Goal: Task Accomplishment & Management: Manage account settings

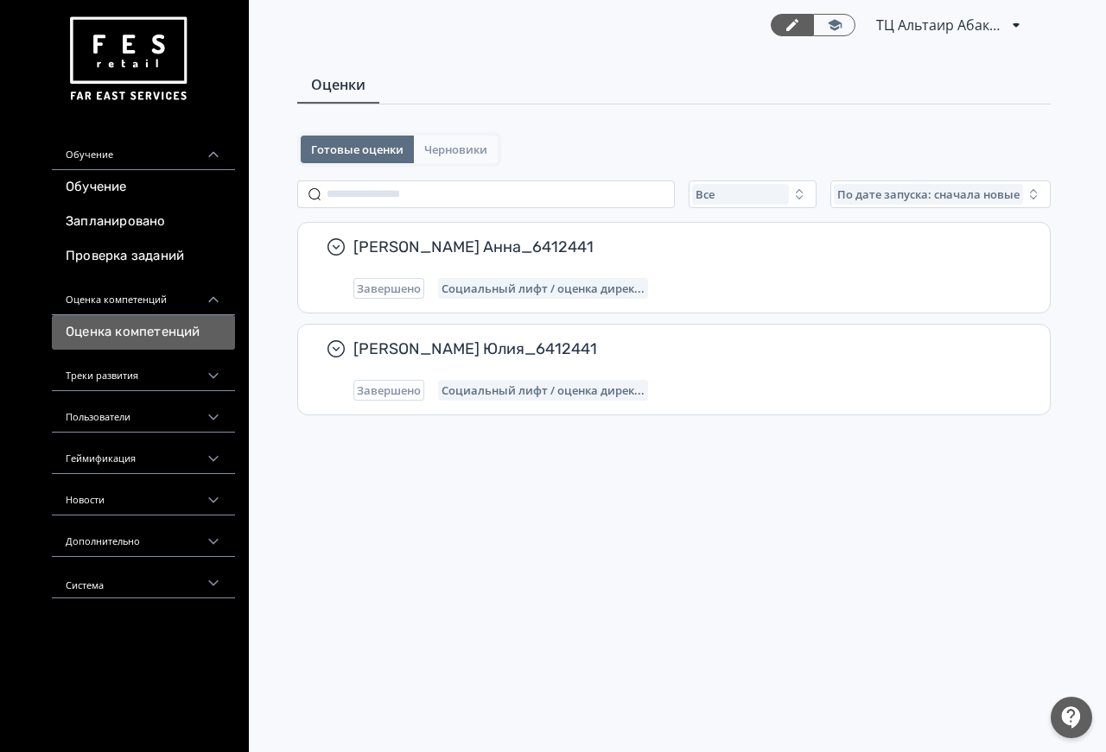
click at [436, 155] on span "Черновики" at bounding box center [455, 150] width 63 height 14
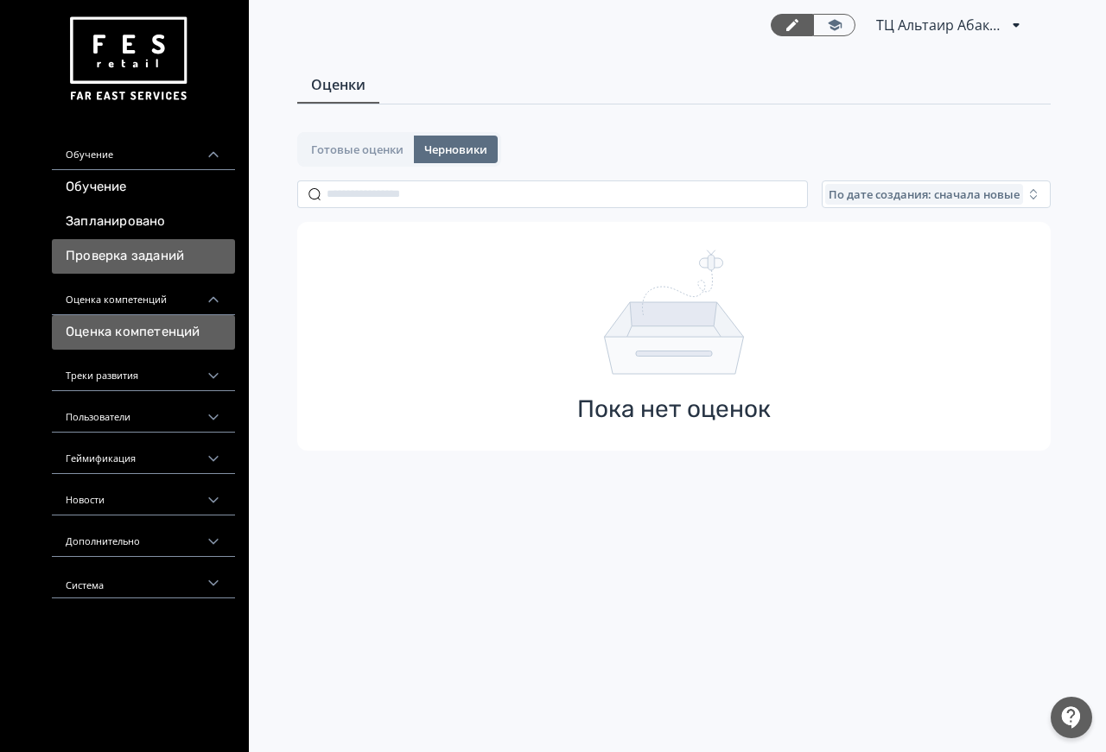
click at [176, 260] on link "Проверка заданий" at bounding box center [143, 256] width 183 height 35
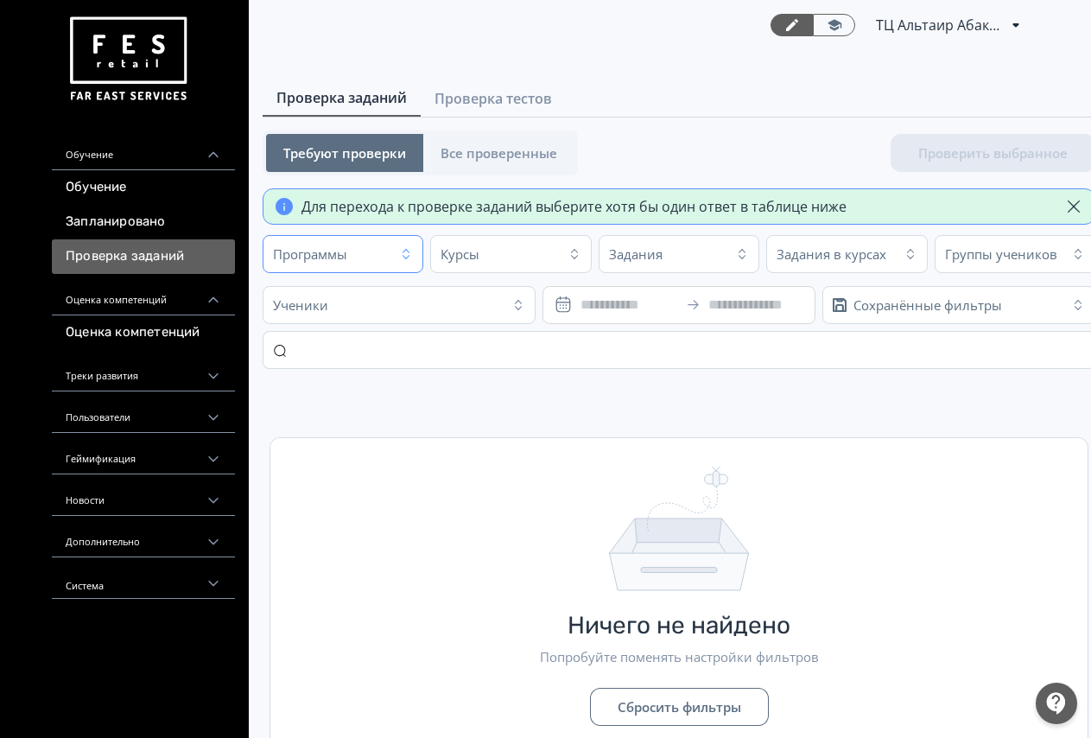
click at [402, 260] on icon "button" at bounding box center [406, 254] width 14 height 14
click at [485, 257] on div "Курсы" at bounding box center [495, 254] width 121 height 28
click at [372, 252] on div "Программы" at bounding box center [328, 254] width 121 height 28
click at [484, 97] on span "Проверка тестов" at bounding box center [493, 98] width 117 height 21
click at [398, 258] on button "Программы" at bounding box center [343, 254] width 161 height 38
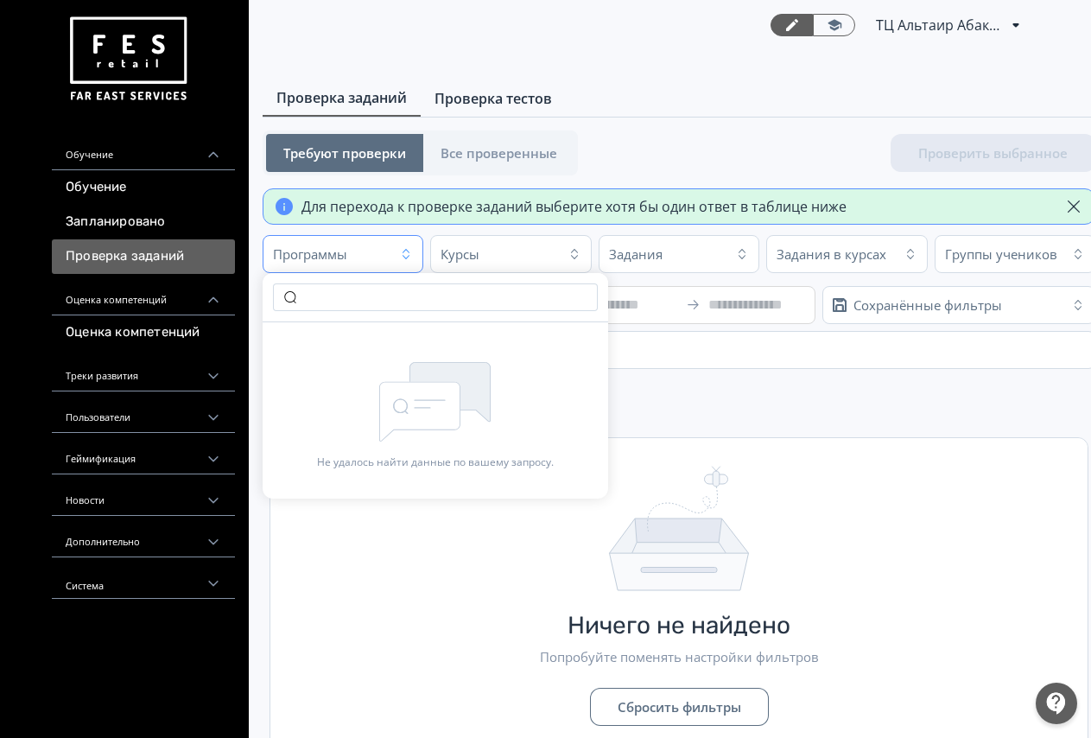
click at [479, 89] on span "Проверка тестов" at bounding box center [493, 98] width 117 height 21
click at [482, 96] on span "Проверка тестов" at bounding box center [493, 98] width 117 height 21
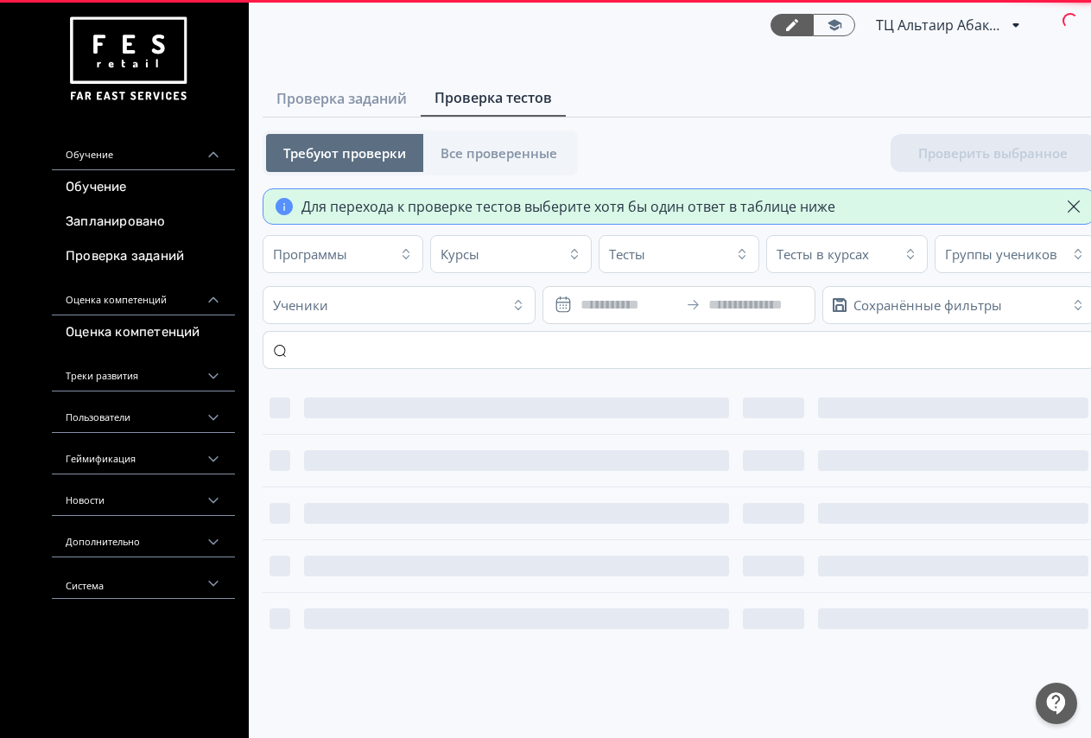
click at [482, 96] on span "Проверка тестов" at bounding box center [493, 97] width 117 height 21
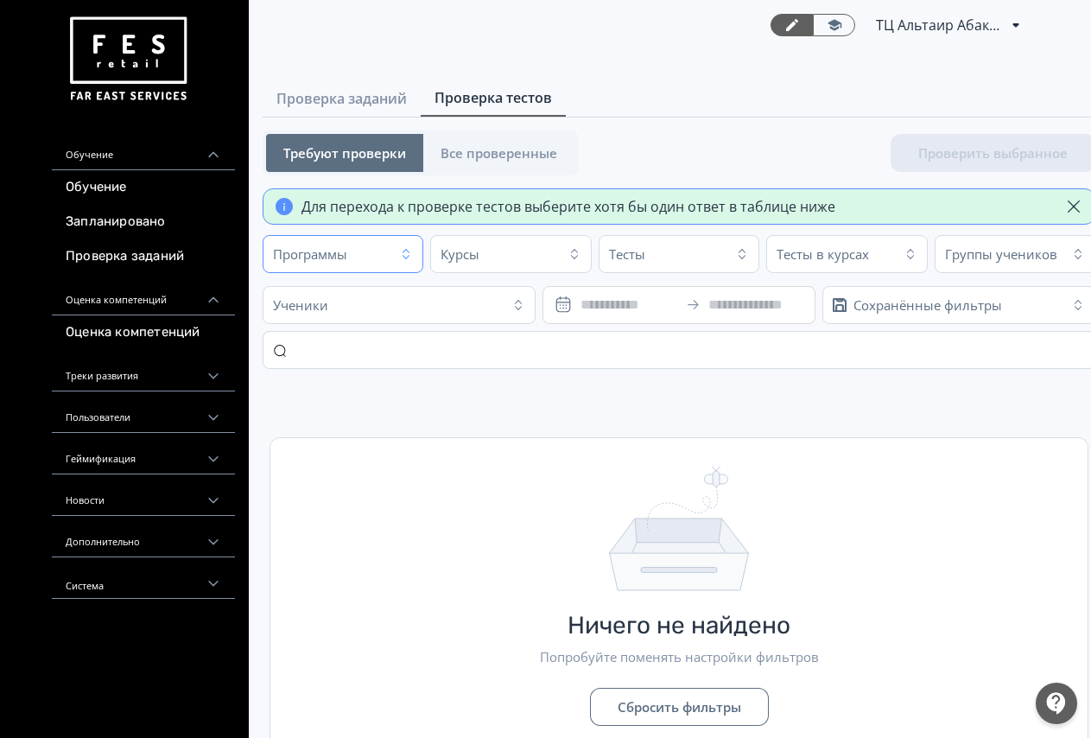
click at [392, 246] on button "Программы" at bounding box center [343, 254] width 161 height 38
click at [465, 263] on div "Курсы" at bounding box center [495, 254] width 121 height 28
click at [636, 261] on div "Тесты" at bounding box center [627, 253] width 36 height 17
click at [786, 267] on div "Тесты в курсах" at bounding box center [831, 254] width 121 height 28
click at [505, 246] on div "Курсы" at bounding box center [495, 254] width 121 height 28
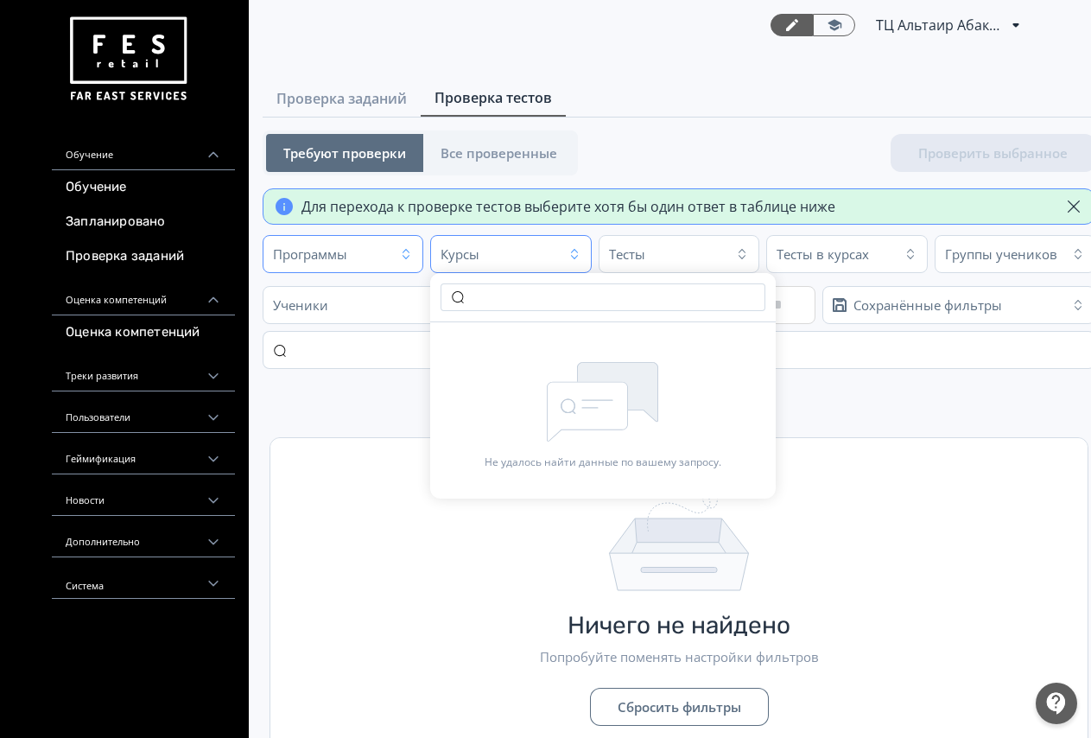
click at [398, 257] on button "Программы" at bounding box center [343, 254] width 161 height 38
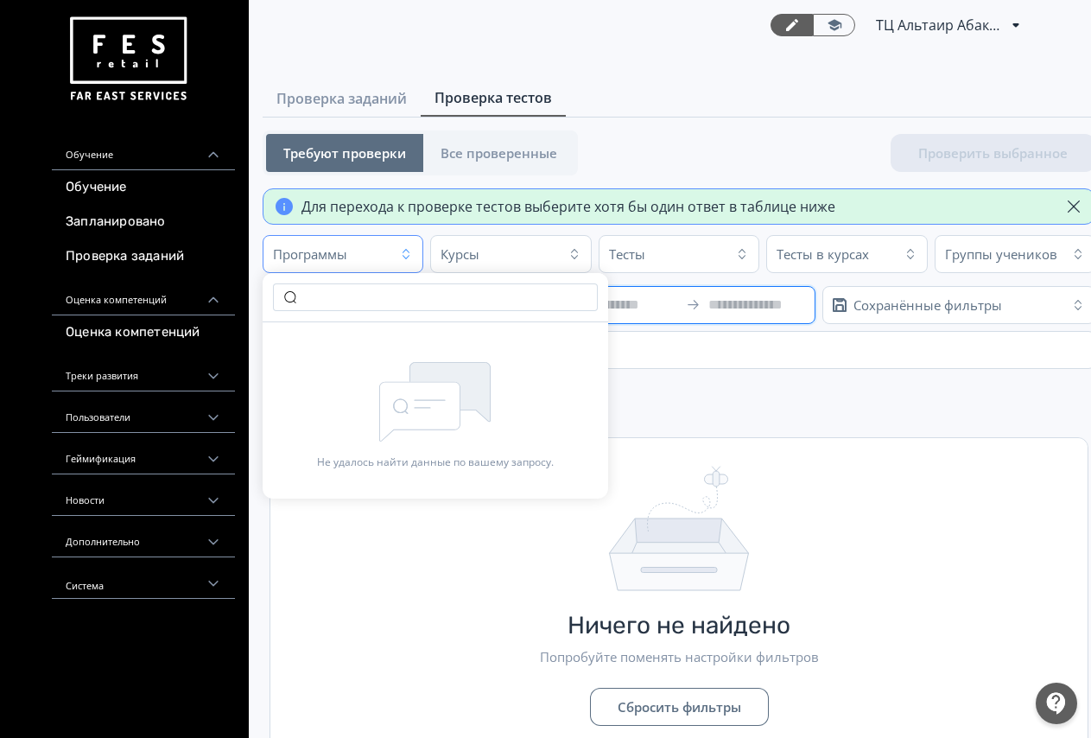
click at [667, 306] on input at bounding box center [629, 305] width 97 height 21
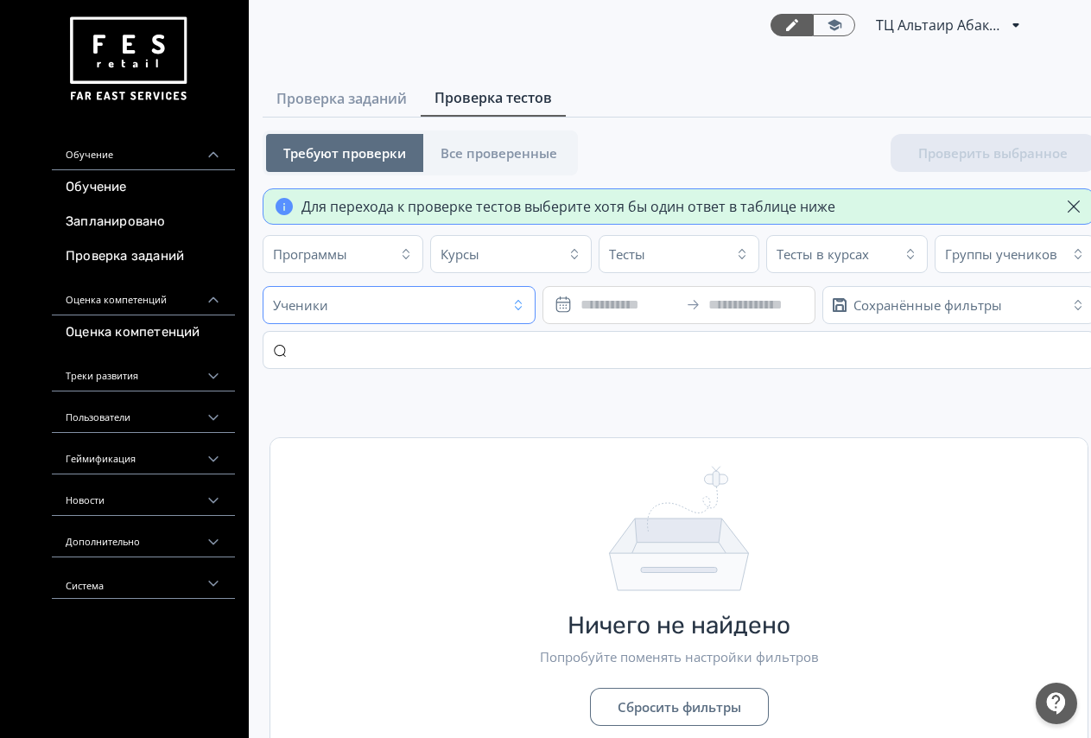
click at [494, 300] on div "Ученики" at bounding box center [384, 305] width 233 height 28
click at [356, 262] on div "Программы" at bounding box center [328, 254] width 121 height 28
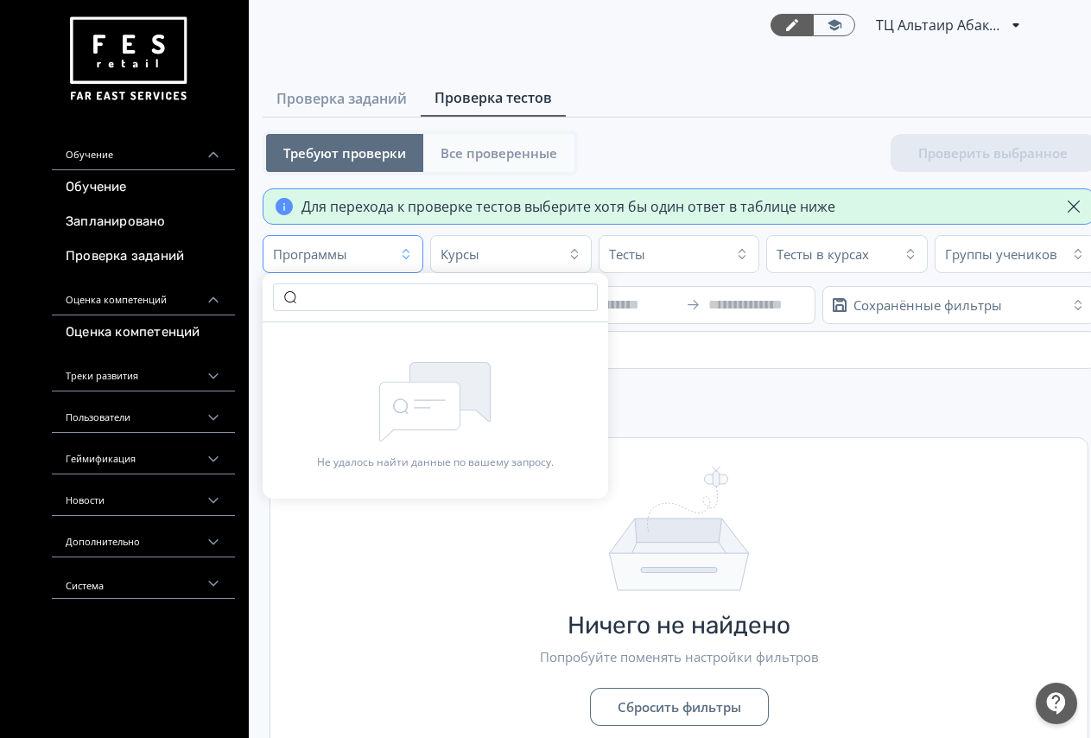
click at [497, 156] on span "Все проверенные" at bounding box center [499, 152] width 117 height 17
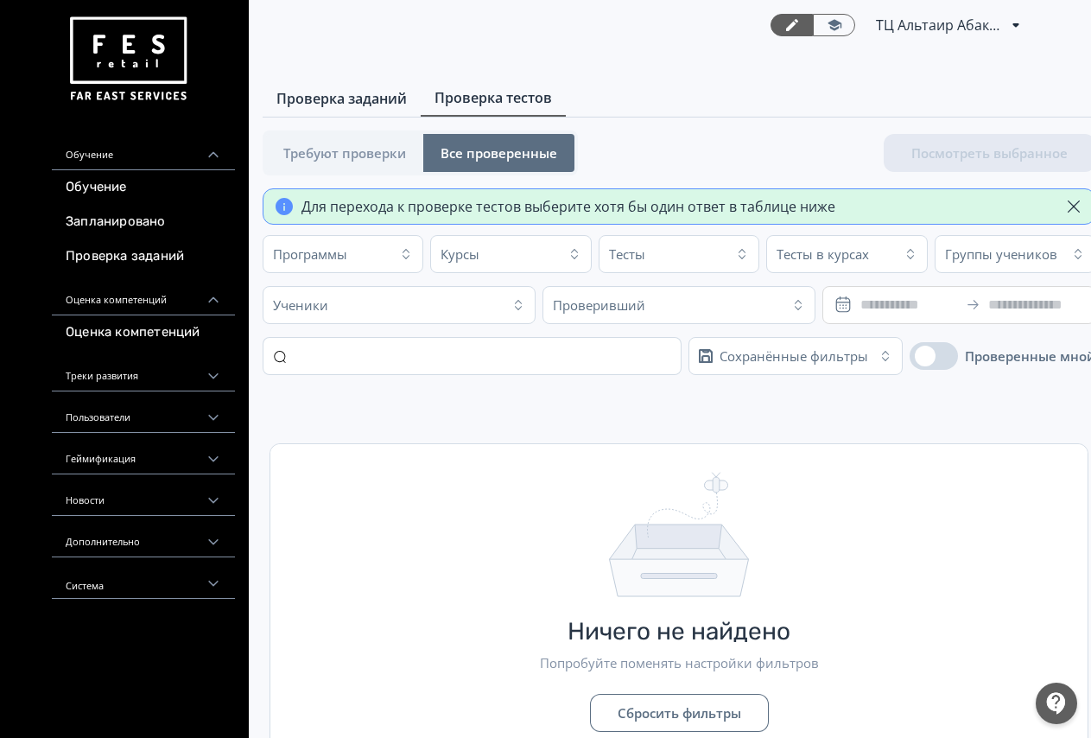
click at [352, 93] on span "Проверка заданий" at bounding box center [341, 98] width 130 height 21
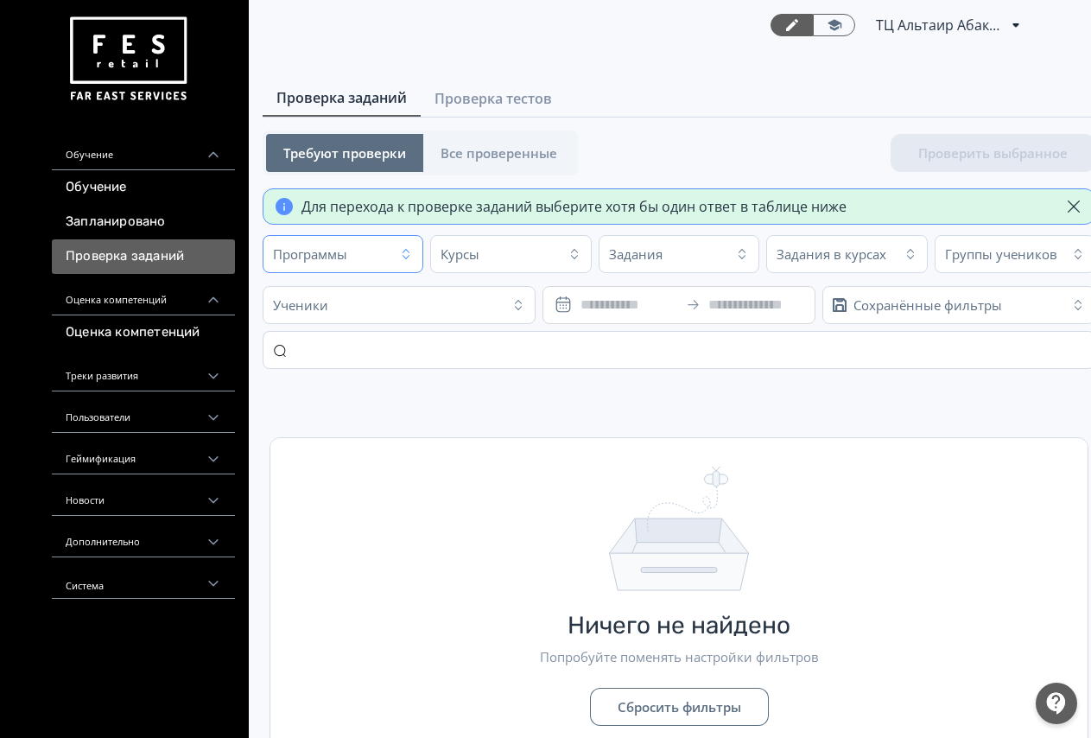
click at [359, 259] on div "Программы" at bounding box center [328, 254] width 121 height 28
click at [460, 251] on div "Курсы" at bounding box center [460, 253] width 39 height 17
click at [355, 246] on div "Программы" at bounding box center [328, 254] width 121 height 28
click at [407, 258] on icon "button" at bounding box center [406, 254] width 7 height 10
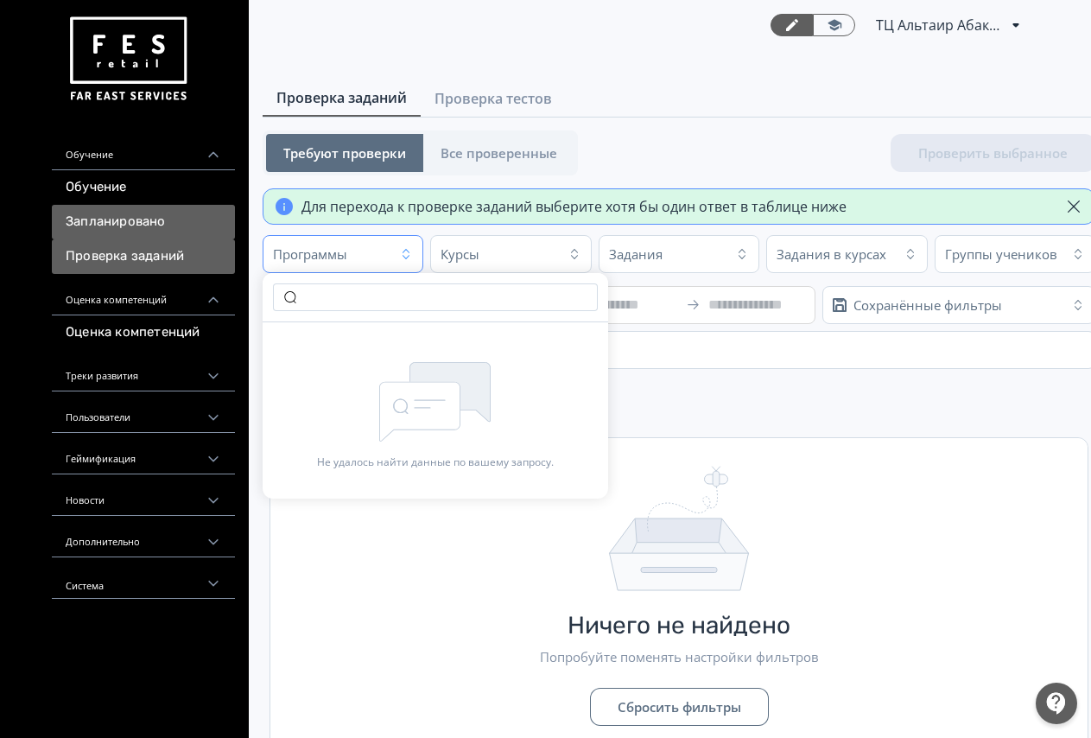
click at [100, 217] on link "Запланировано" at bounding box center [143, 222] width 183 height 35
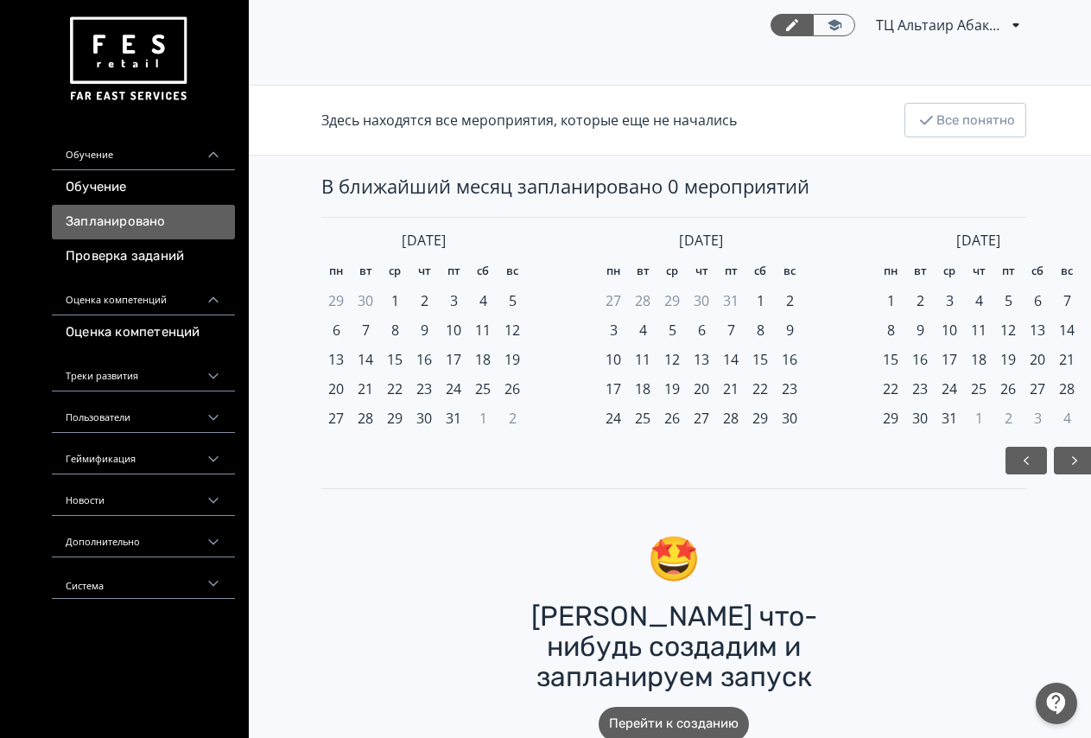
click at [96, 413] on div "Пользователи" at bounding box center [143, 411] width 183 height 41
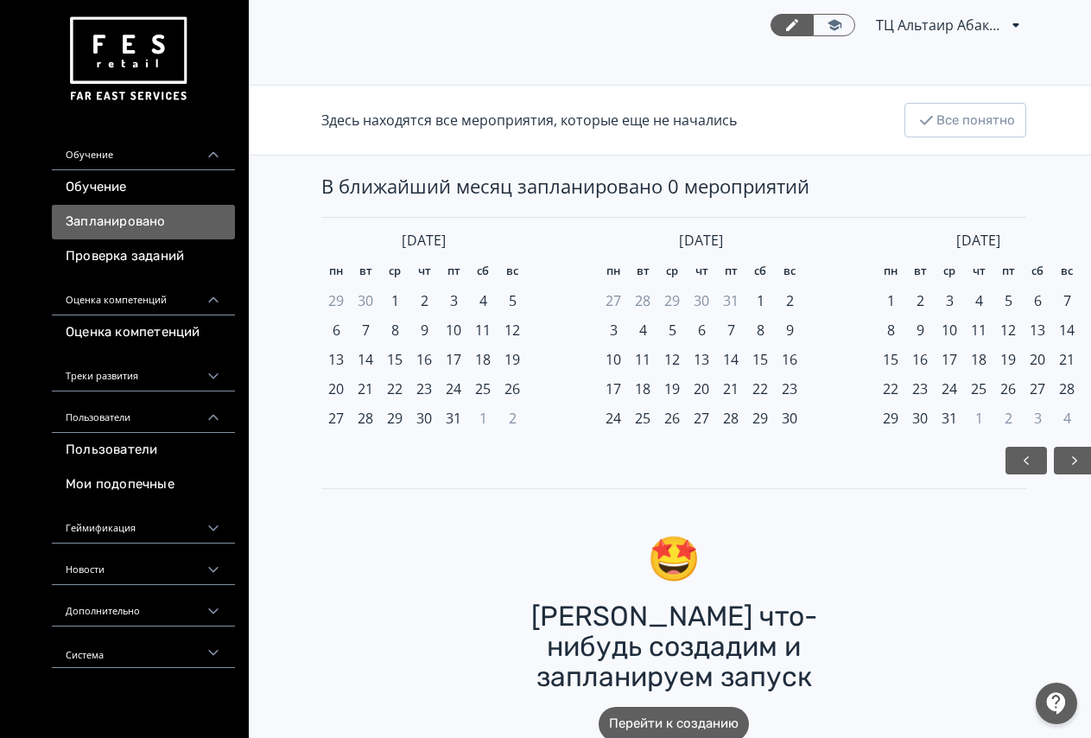
click at [115, 383] on div "Треки развития" at bounding box center [143, 370] width 183 height 41
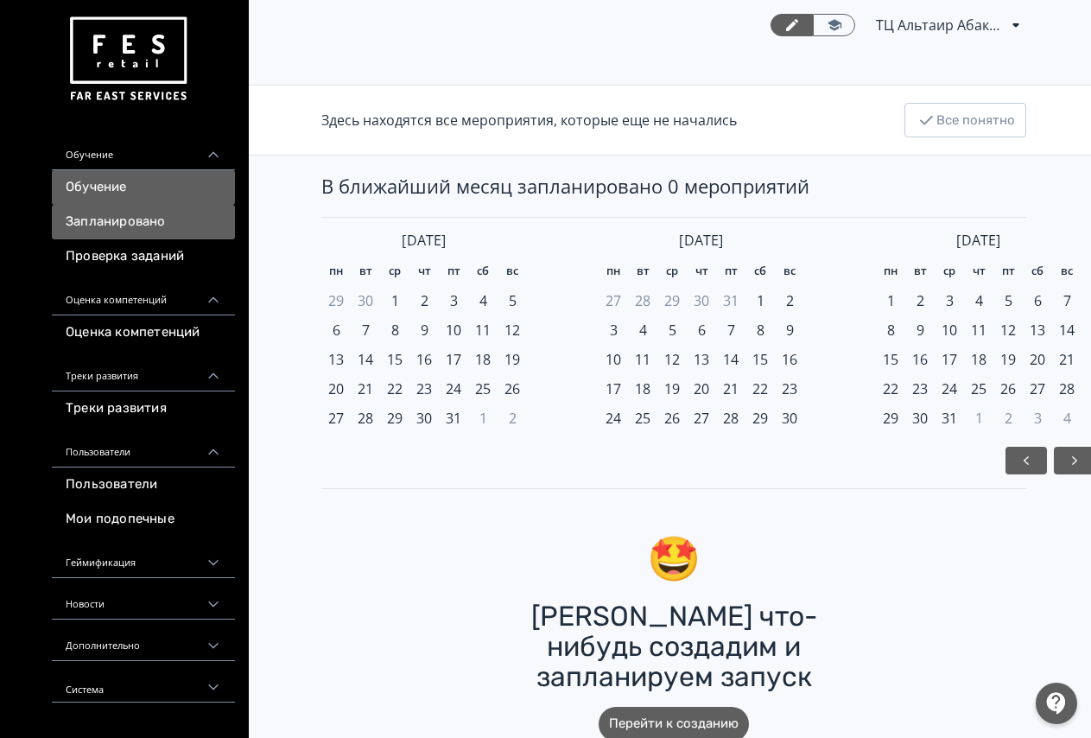
click at [126, 191] on link "Обучение" at bounding box center [143, 187] width 183 height 35
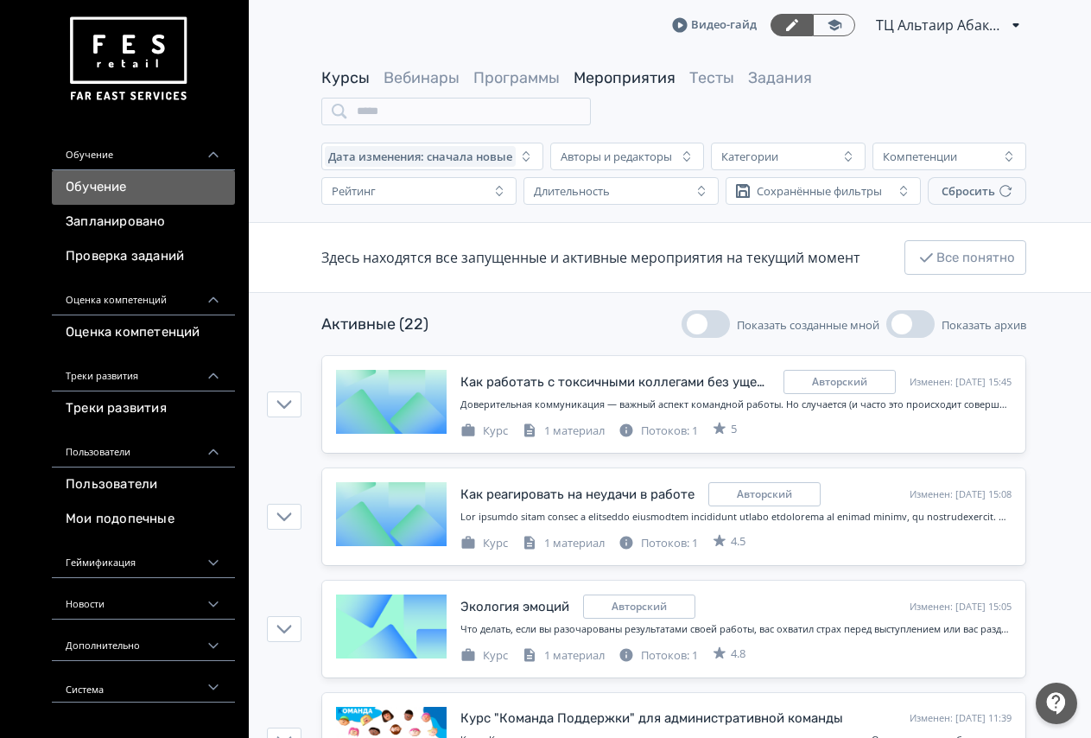
click at [638, 81] on link "Мероприятия" at bounding box center [625, 77] width 102 height 19
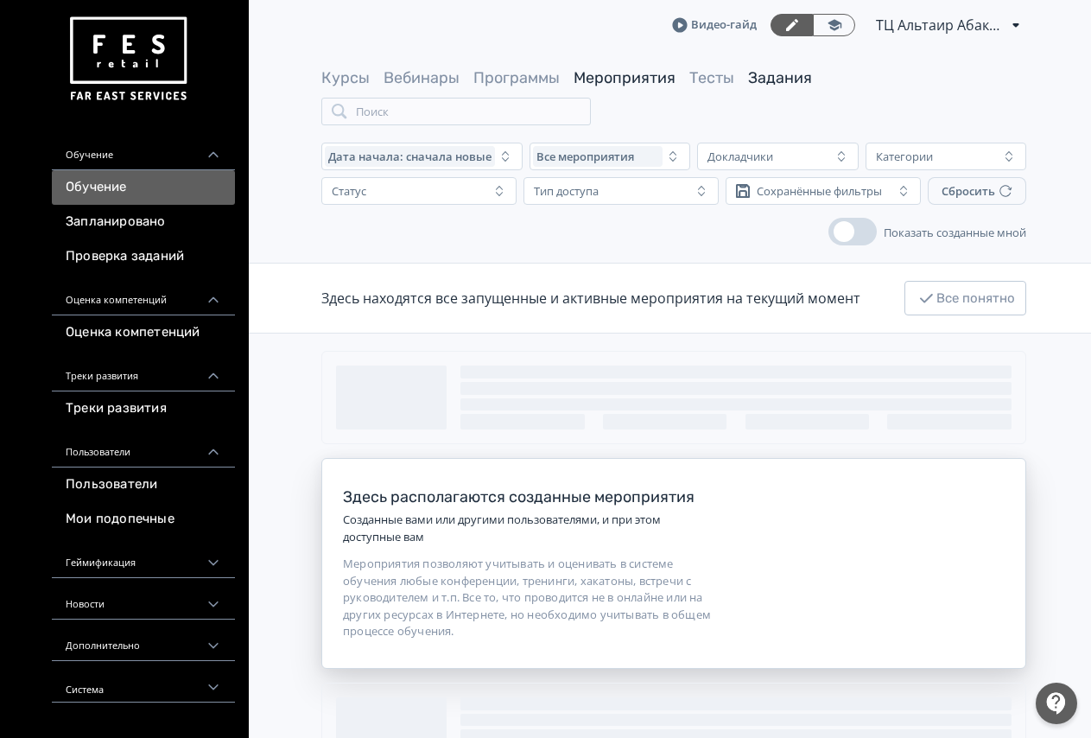
click at [790, 77] on link "Задания" at bounding box center [780, 77] width 64 height 19
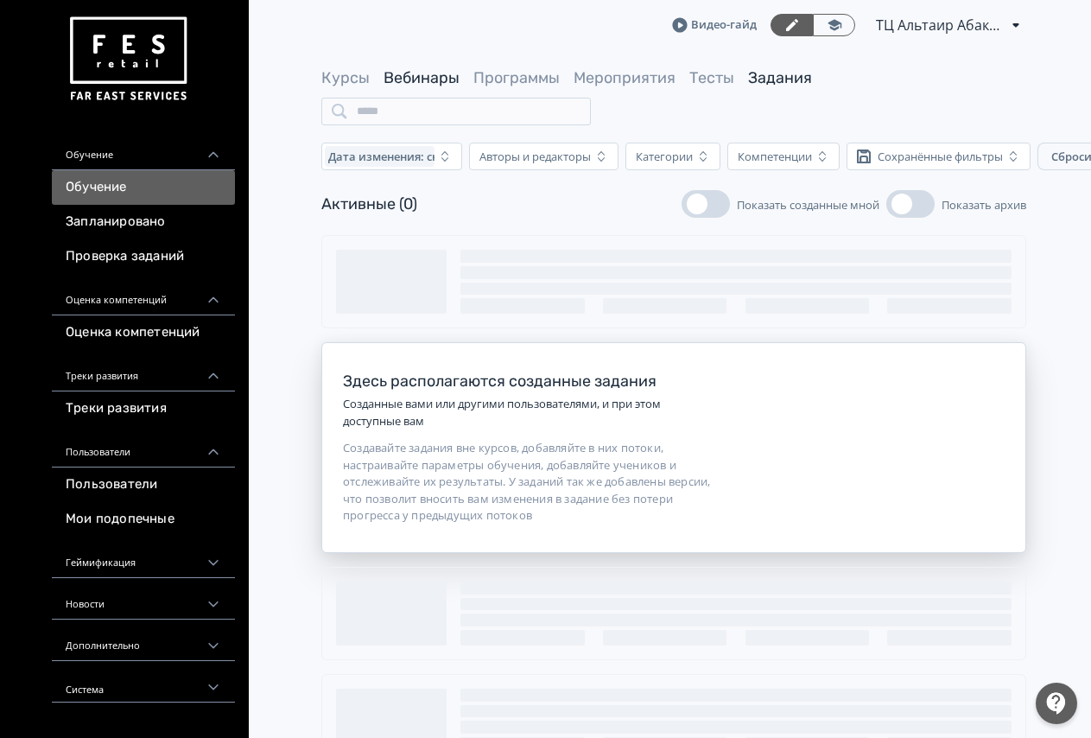
click at [431, 77] on link "Вебинары" at bounding box center [422, 77] width 76 height 19
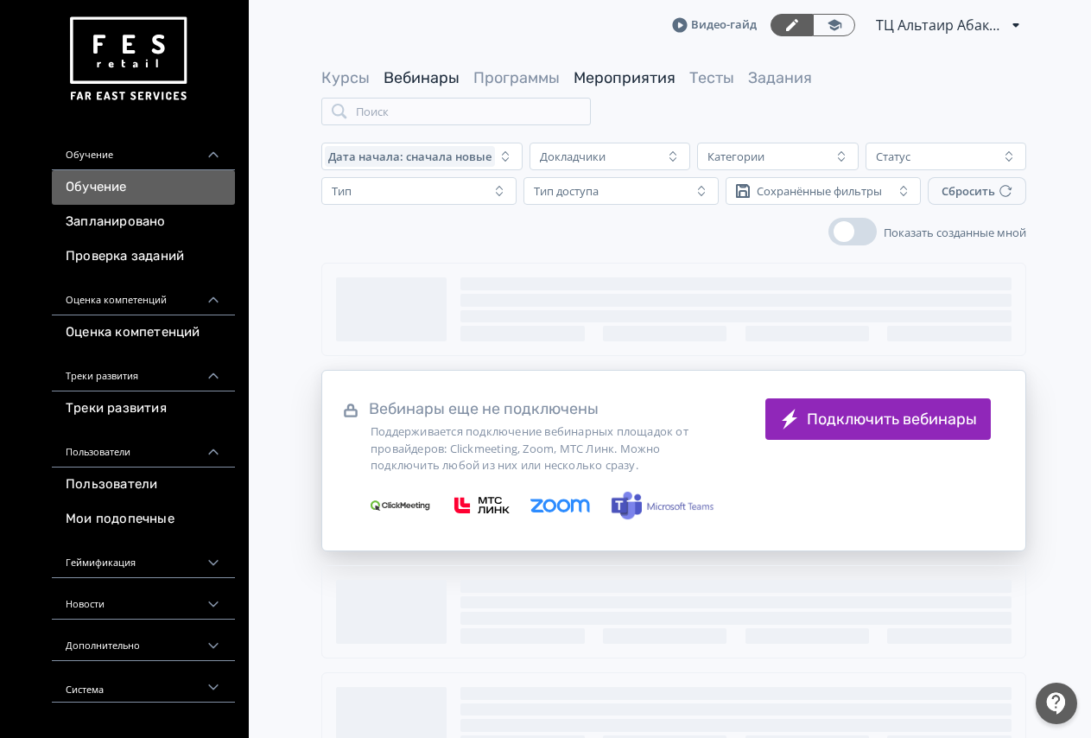
click at [596, 79] on link "Мероприятия" at bounding box center [625, 77] width 102 height 19
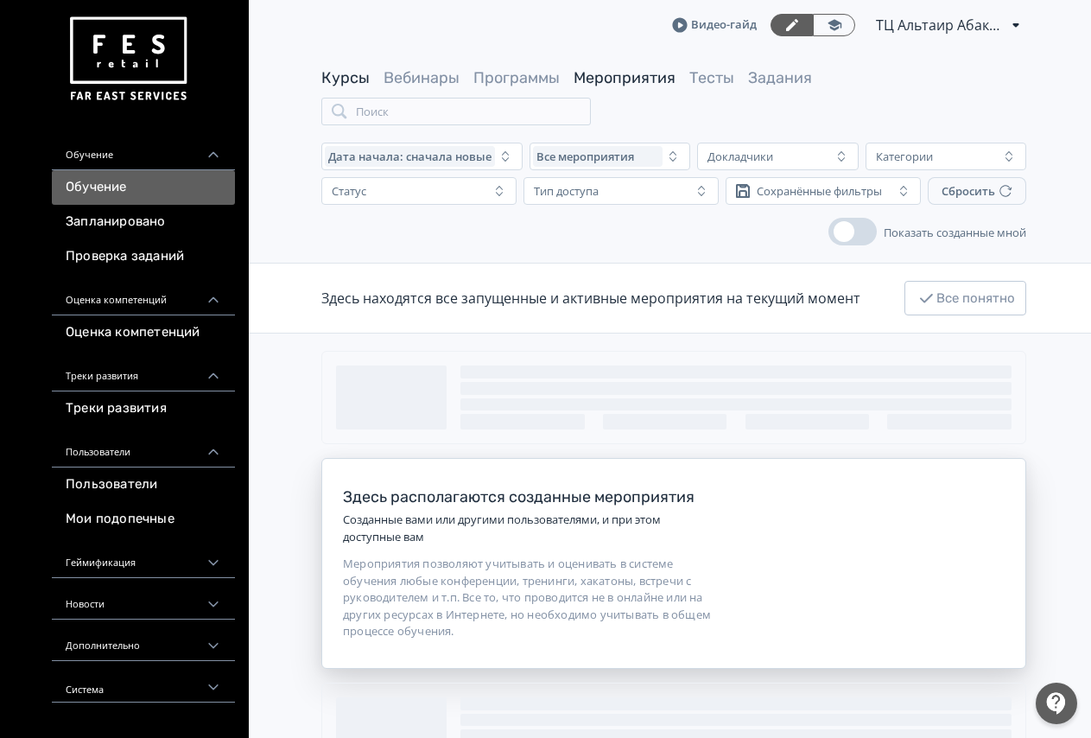
click at [360, 81] on link "Курсы" at bounding box center [345, 77] width 48 height 19
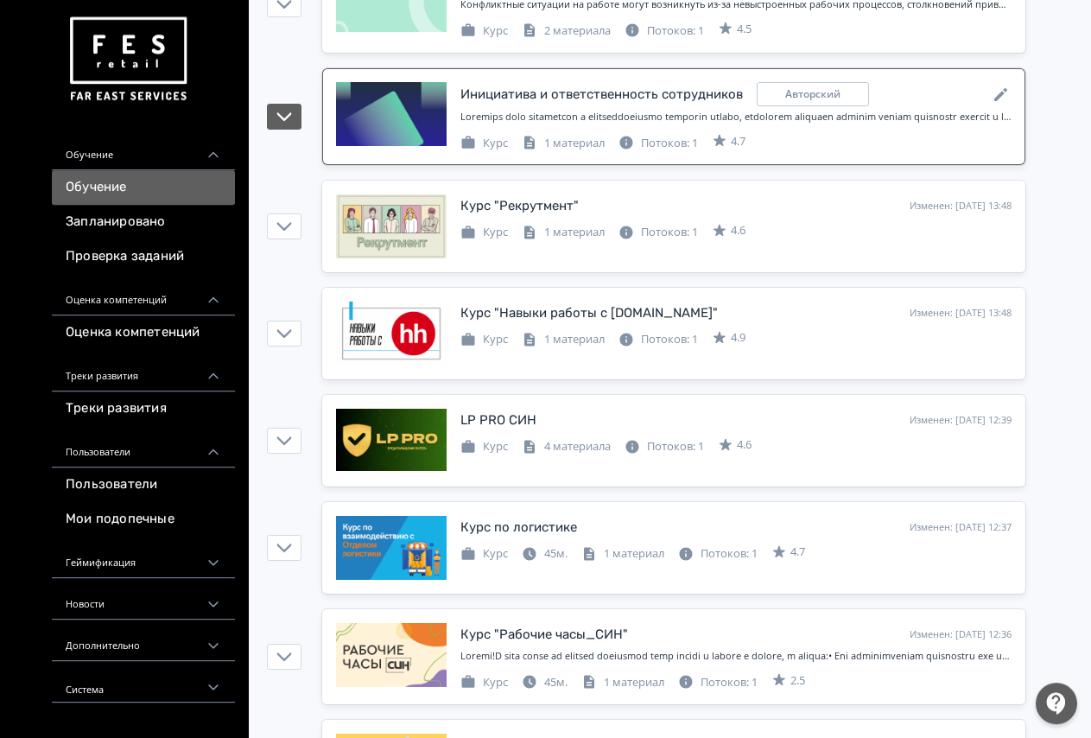
scroll to position [969, 0]
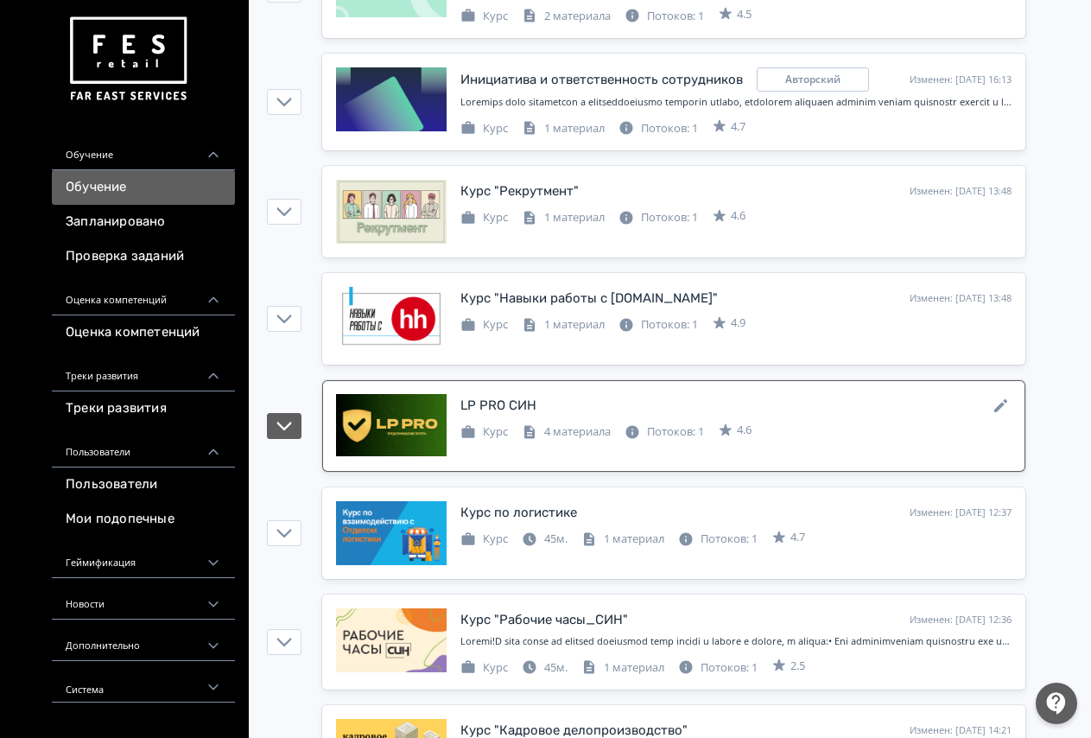
click at [611, 411] on div "LP PRO СИН Изменен: [DATE] 12:39" at bounding box center [735, 405] width 551 height 22
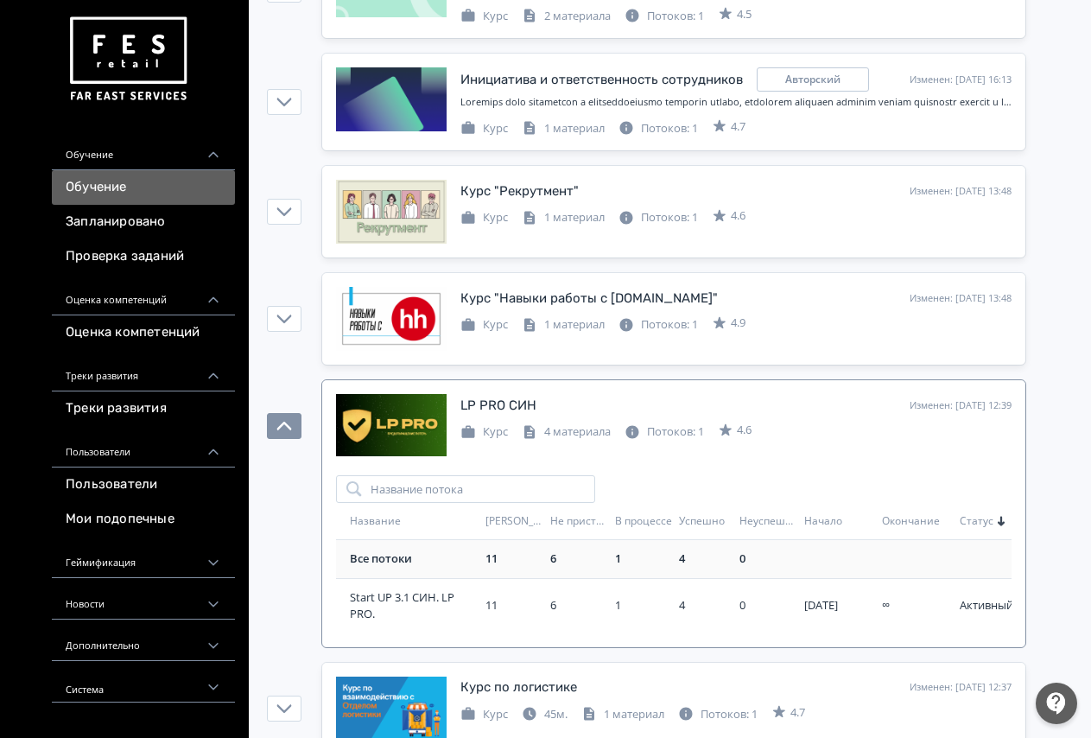
click at [550, 554] on div "6" at bounding box center [579, 558] width 58 height 17
click at [477, 401] on div "LP PRO СИН" at bounding box center [498, 406] width 76 height 20
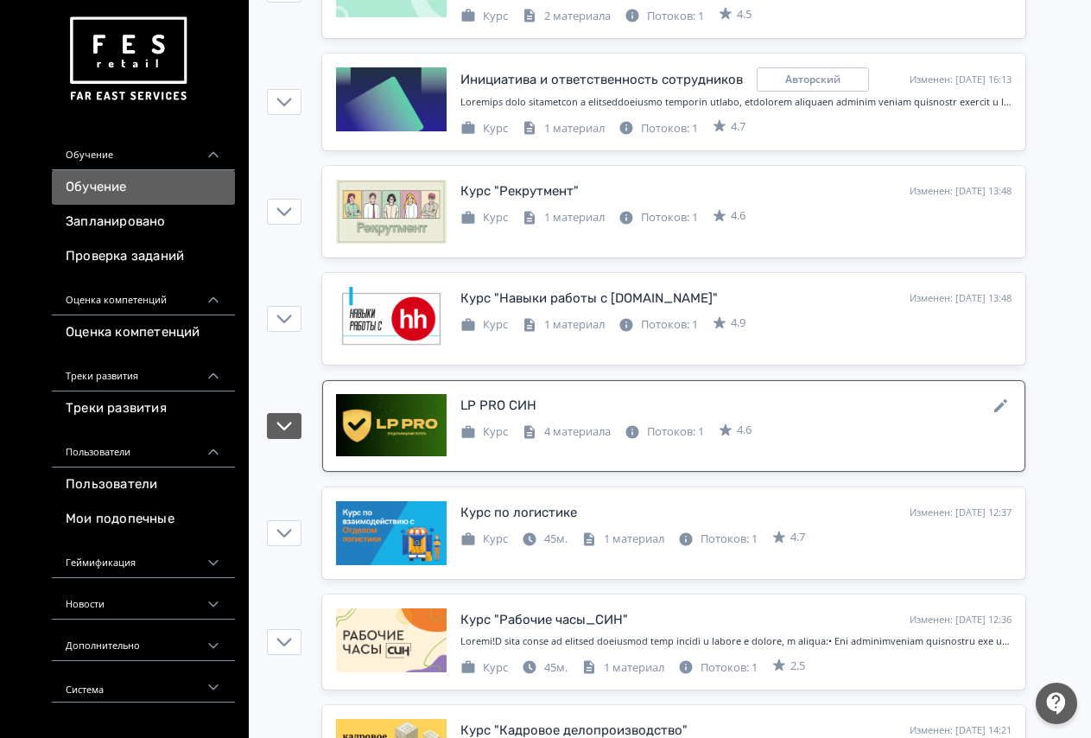
click at [650, 448] on div "LP PRO СИН Изменен: [DATE] 12:39 Курс 4 материала Потоков: 1 4.6" at bounding box center [674, 426] width 676 height 64
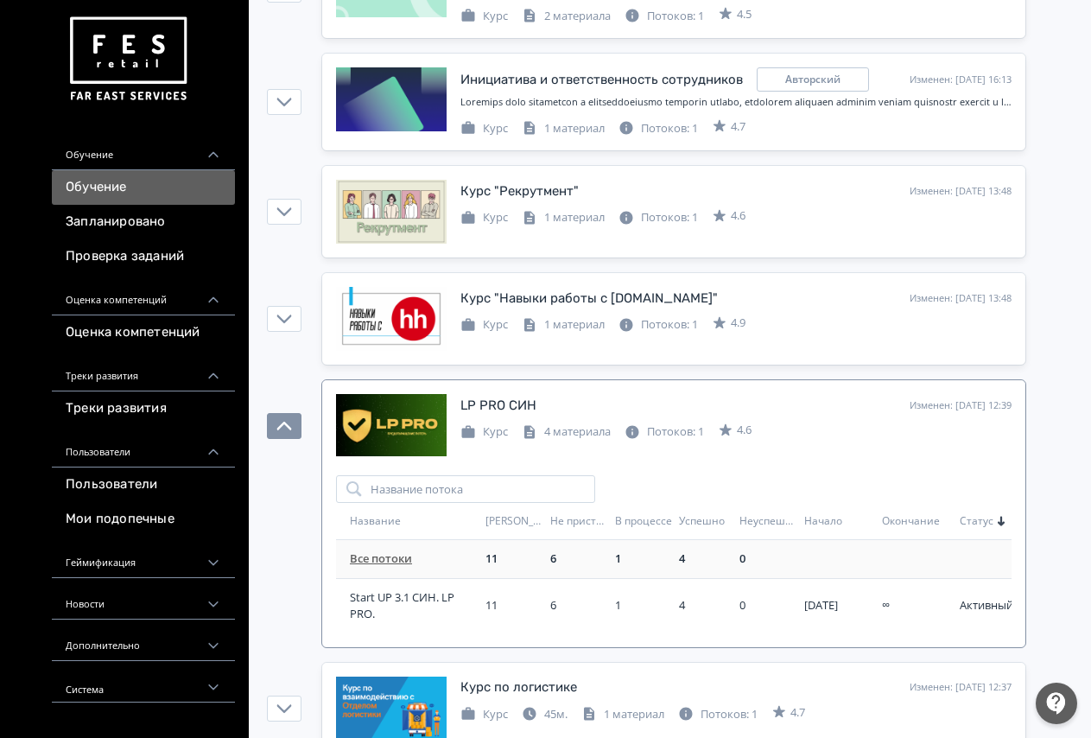
click at [366, 562] on link "Все потоки" at bounding box center [381, 558] width 62 height 16
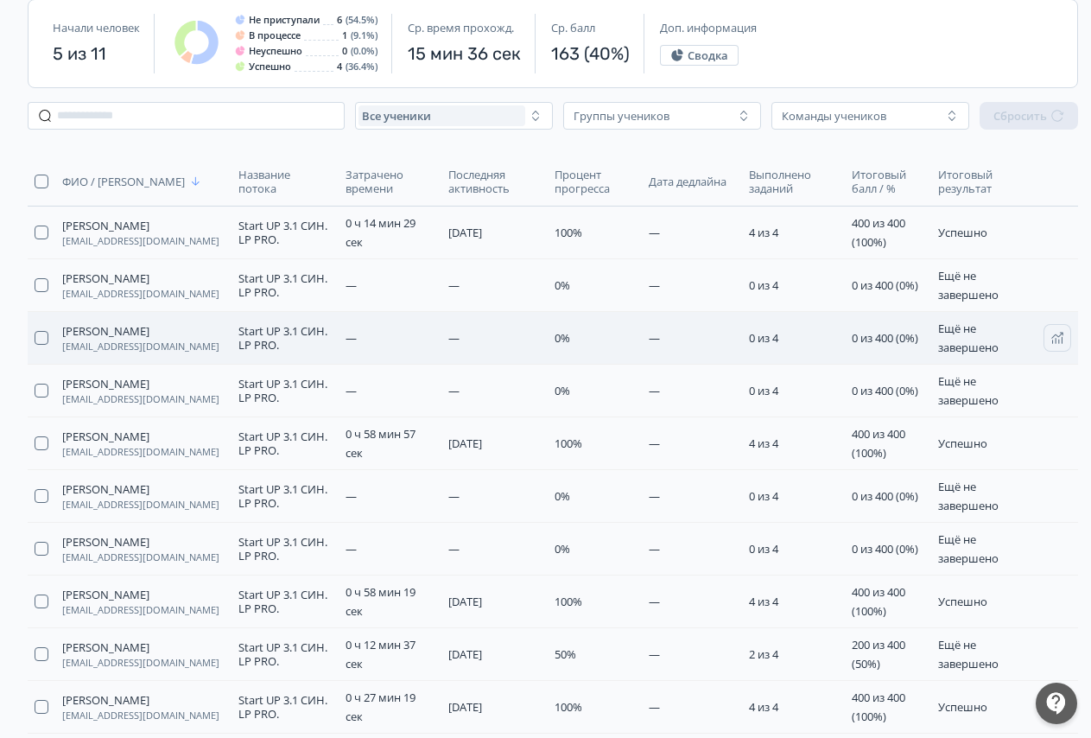
click at [738, 349] on td "—" at bounding box center [692, 338] width 100 height 53
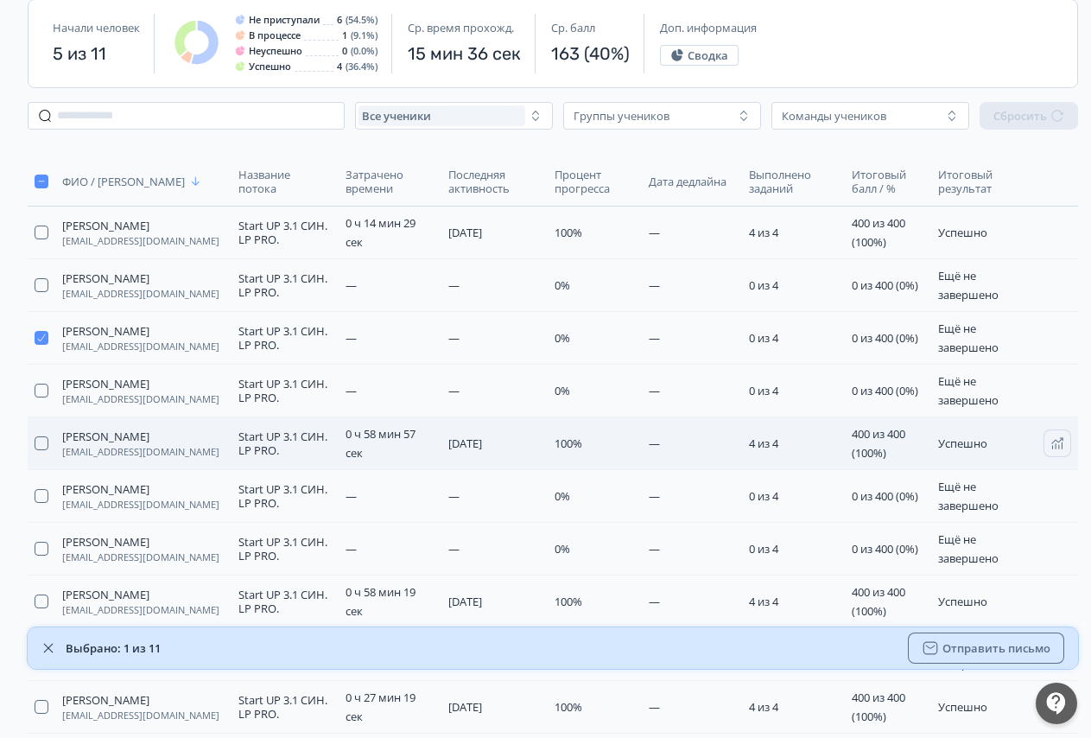
click at [749, 449] on span "4 из 4" at bounding box center [763, 443] width 29 height 16
drag, startPoint x: 41, startPoint y: 443, endPoint x: 41, endPoint y: 360, distance: 82.9
click at [41, 443] on button "button" at bounding box center [42, 443] width 14 height 14
click at [41, 345] on td at bounding box center [42, 338] width 28 height 53
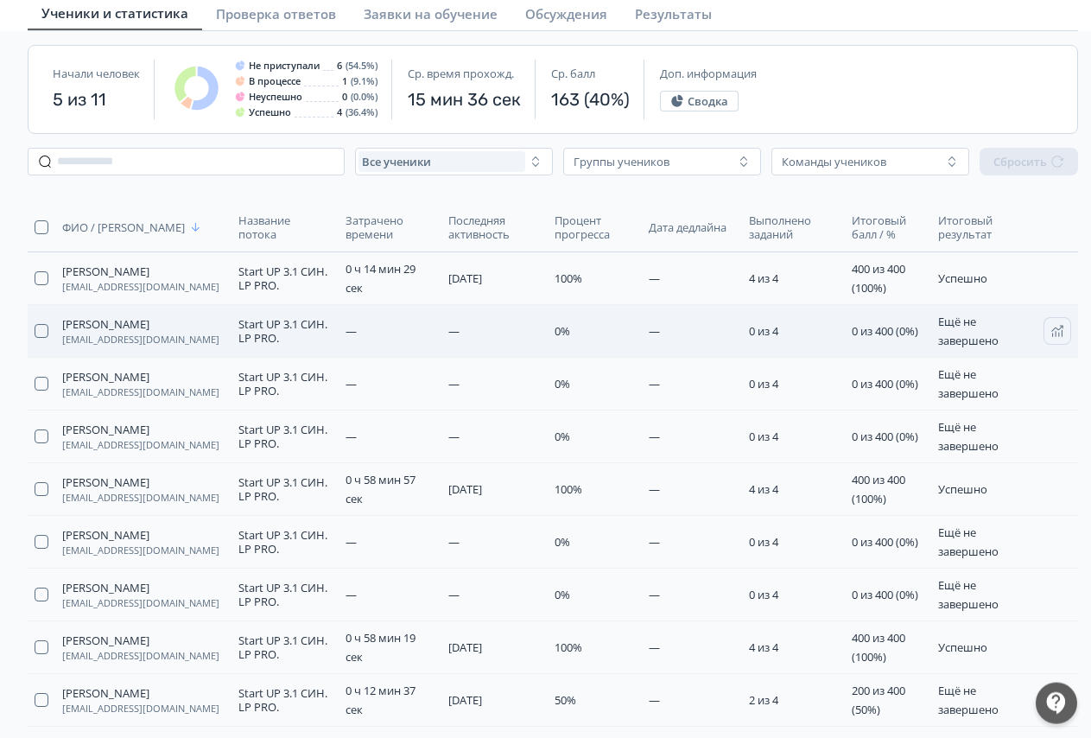
scroll to position [92, 0]
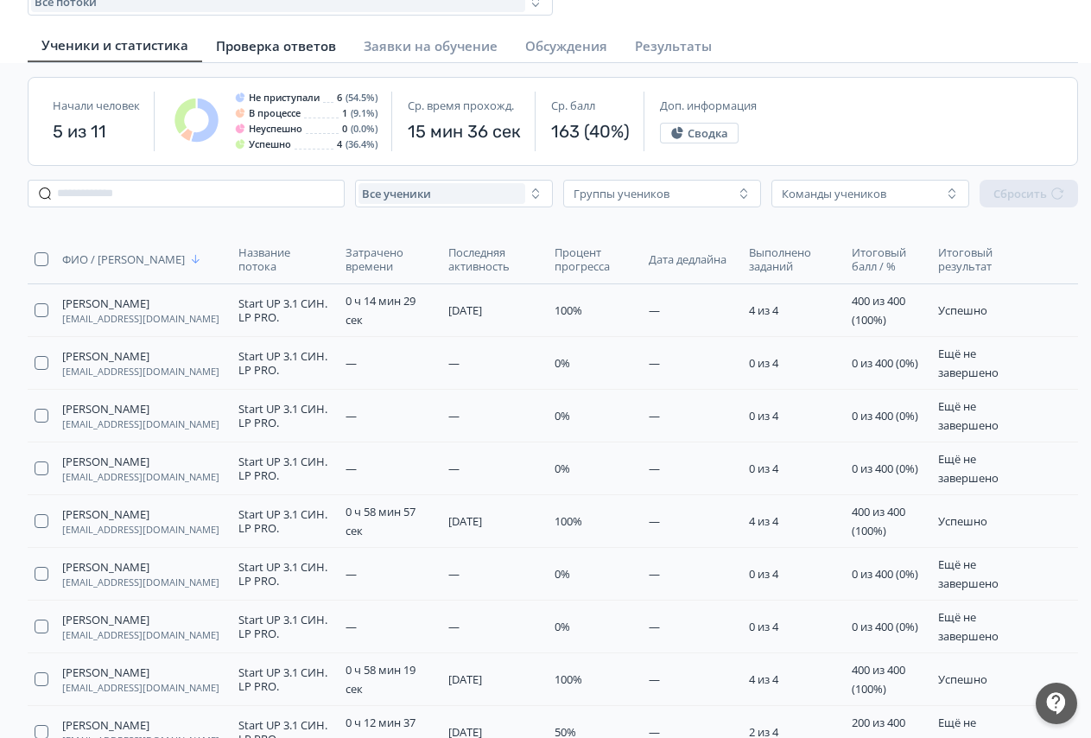
click at [289, 43] on span "Проверка ответов" at bounding box center [276, 45] width 120 height 17
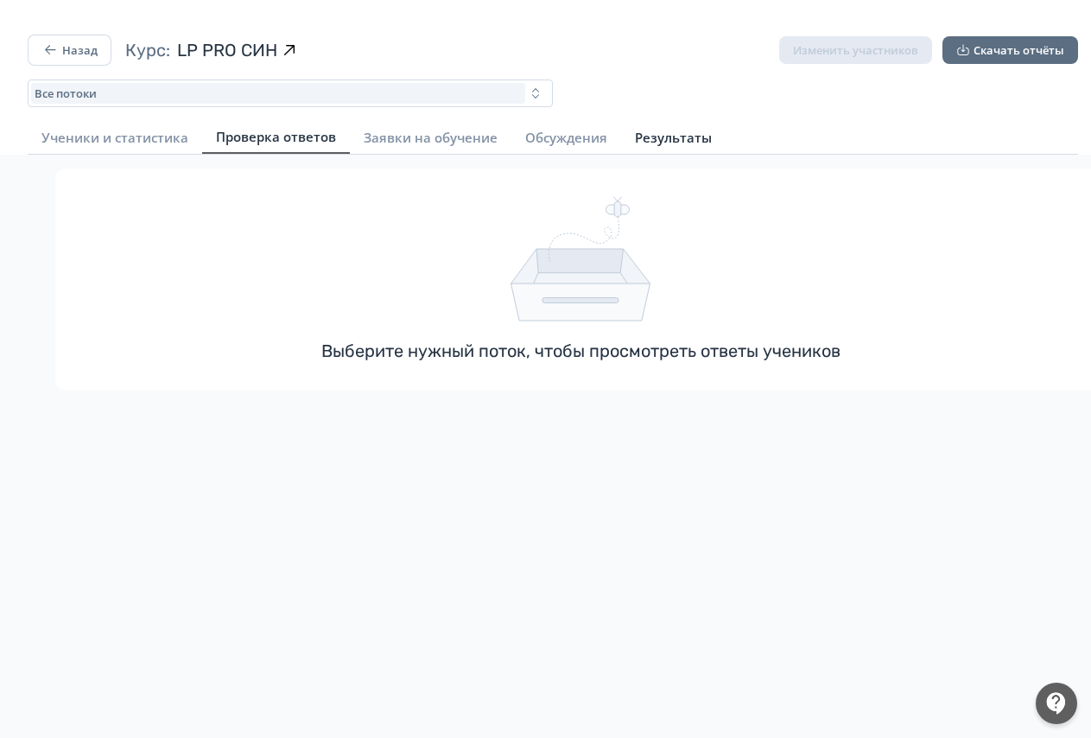
click at [665, 140] on span "Результаты" at bounding box center [673, 137] width 77 height 17
